Goal: Task Accomplishment & Management: Use online tool/utility

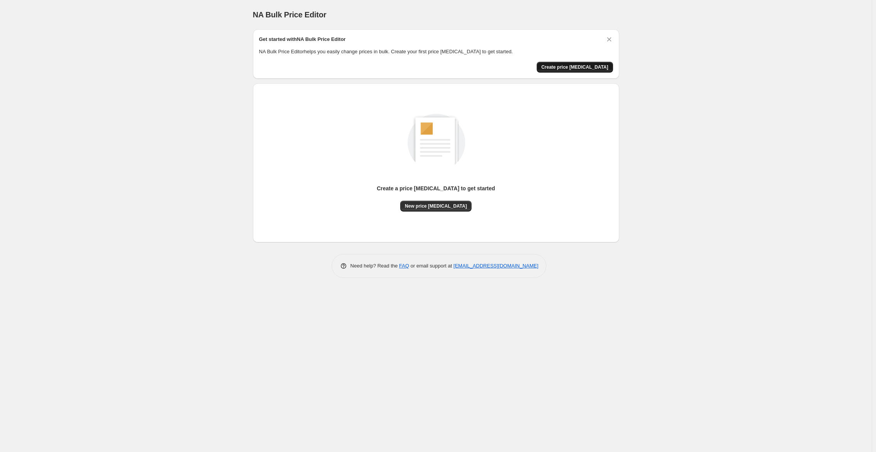
click at [594, 62] on button "Create price [MEDICAL_DATA]" at bounding box center [575, 67] width 76 height 11
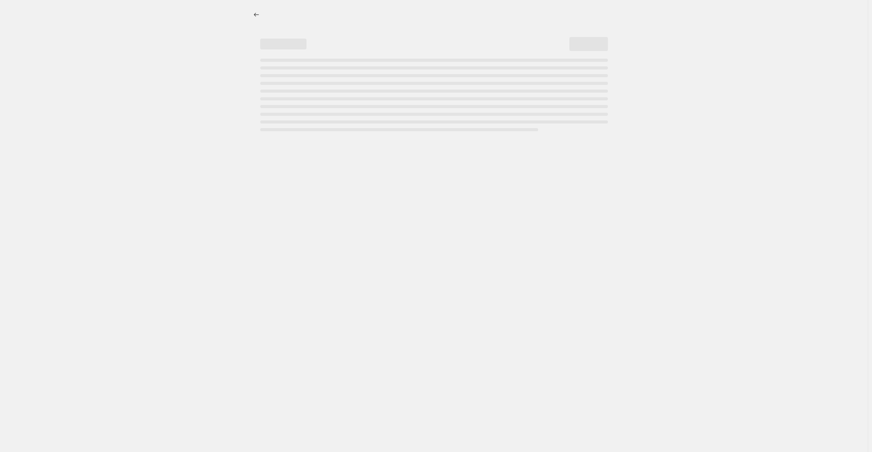
select select "percentage"
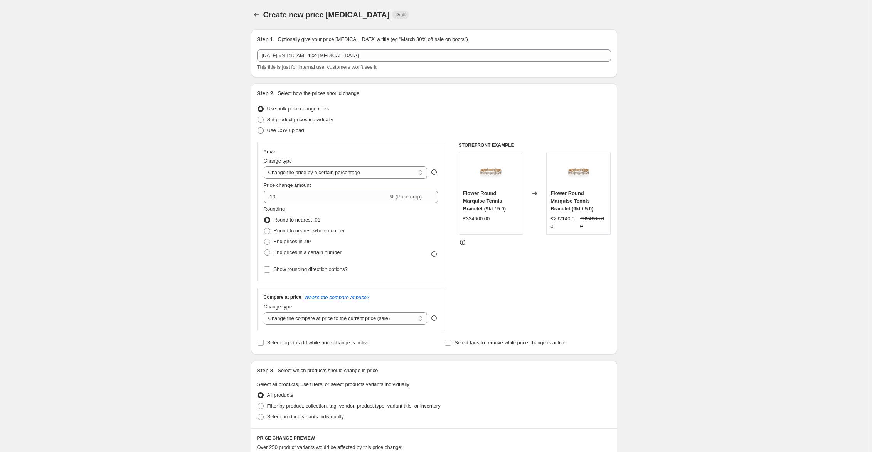
click at [278, 132] on span "Use CSV upload" at bounding box center [285, 130] width 37 height 6
click at [258, 128] on input "Use CSV upload" at bounding box center [258, 127] width 0 height 0
radio input "true"
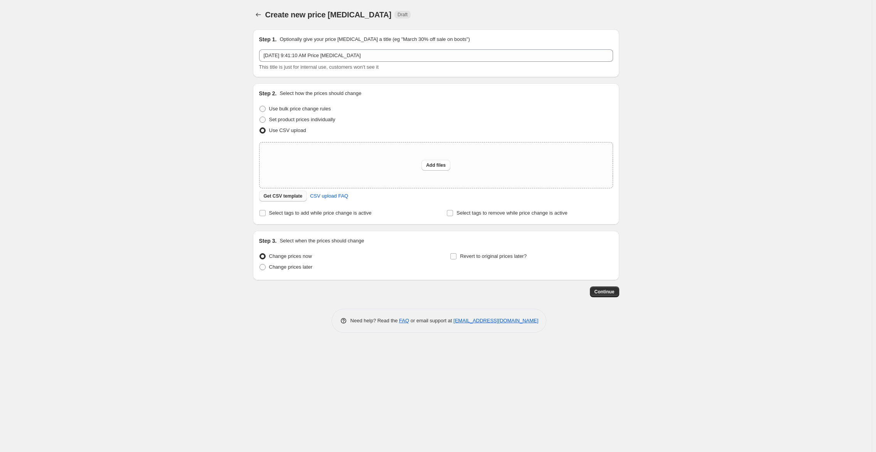
click at [290, 198] on span "Get CSV template" at bounding box center [283, 196] width 39 height 6
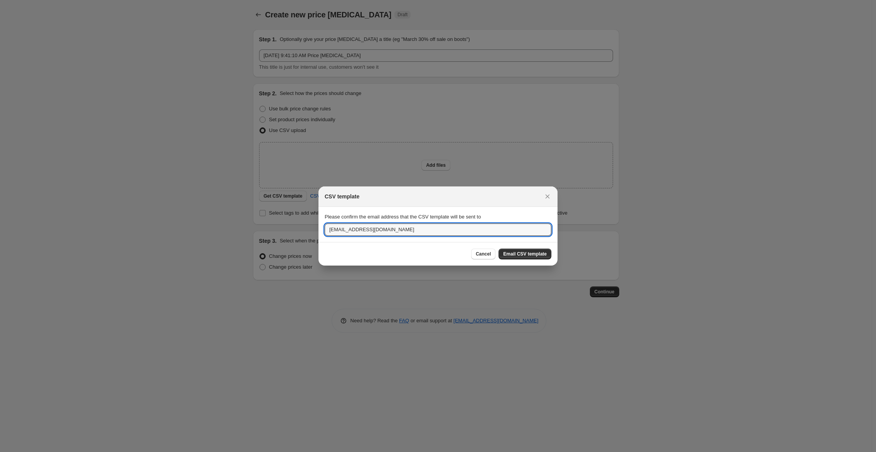
drag, startPoint x: 405, startPoint y: 232, endPoint x: 292, endPoint y: 230, distance: 113.0
click at [292, 451] on div "CSV template Please confirm the email address that the CSV template will be sen…" at bounding box center [438, 452] width 876 height 0
type input "[EMAIL_ADDRESS][PERSON_NAME][DOMAIN_NAME]"
click at [520, 253] on span "Email CSV template" at bounding box center [525, 254] width 44 height 6
